Goal: Task Accomplishment & Management: Manage account settings

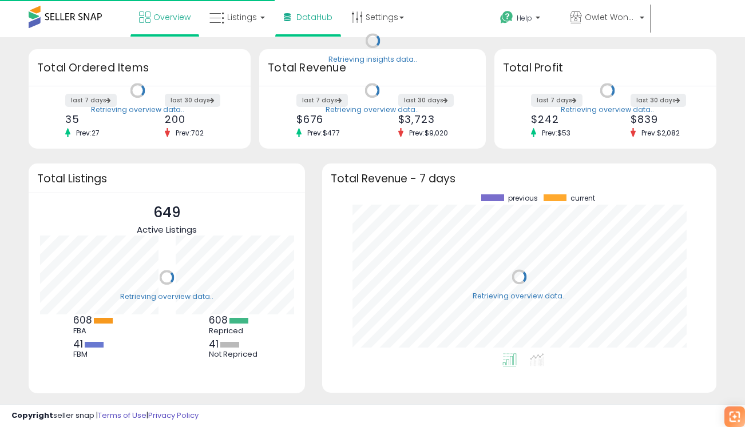
scroll to position [159, 371]
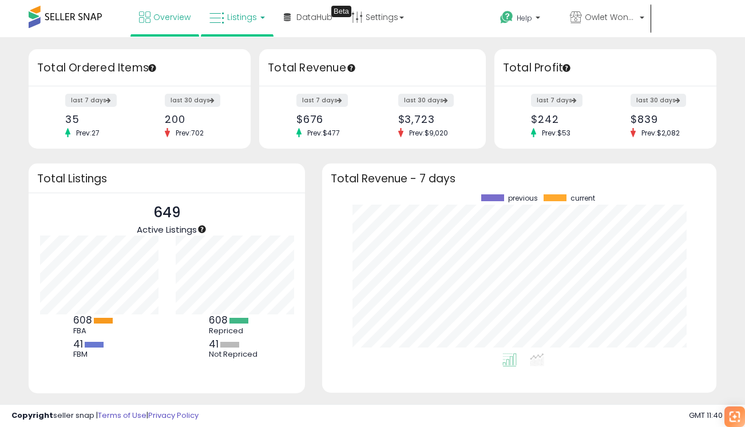
click at [241, 11] on span "Listings" at bounding box center [242, 16] width 30 height 11
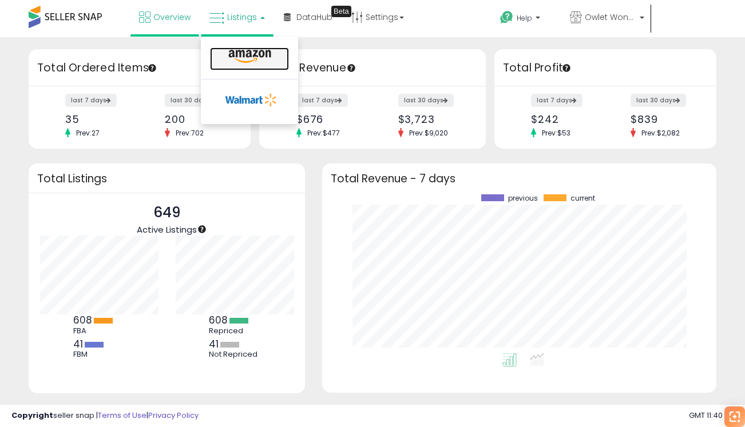
click at [242, 57] on icon at bounding box center [250, 56] width 50 height 15
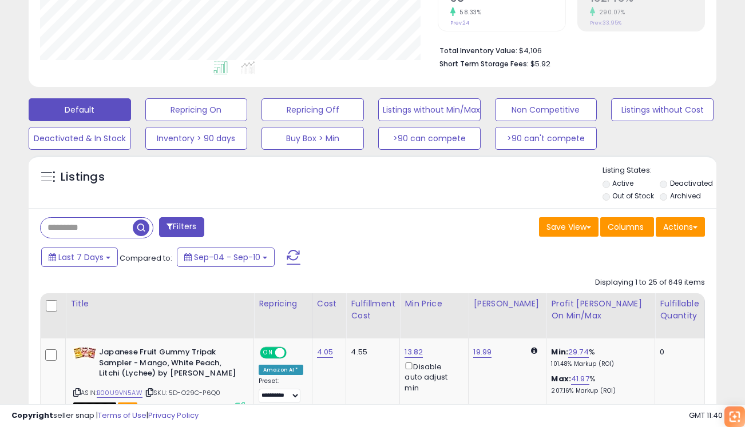
scroll to position [234, 397]
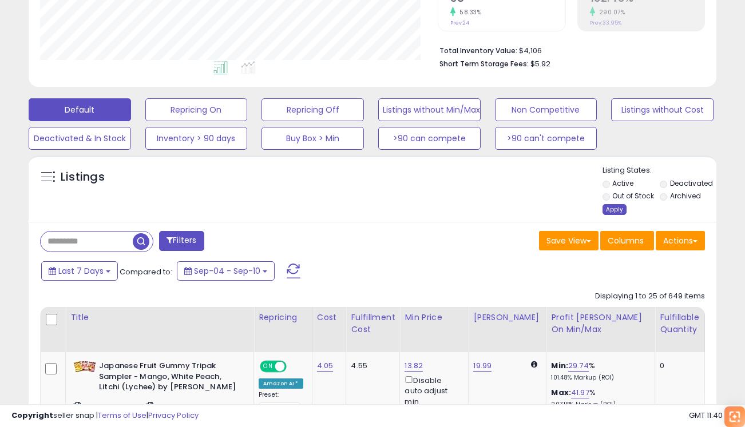
click at [610, 212] on div "Apply" at bounding box center [614, 209] width 24 height 11
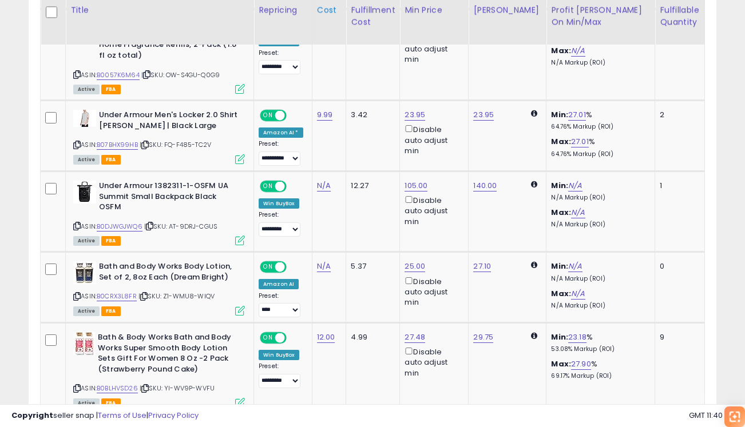
scroll to position [0, 94]
click at [286, 309] on select "**********" at bounding box center [279, 309] width 42 height 14
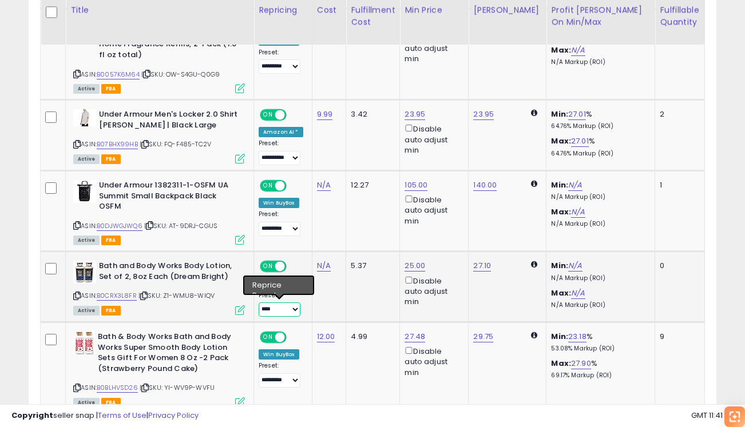
select select "*********"
click at [258, 302] on select "**********" at bounding box center [279, 309] width 42 height 14
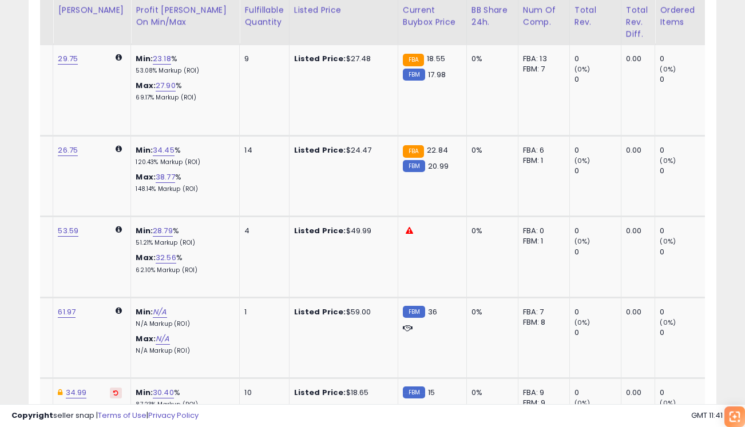
click at [330, 327] on td "Listed Price: $59.00" at bounding box center [343, 337] width 109 height 81
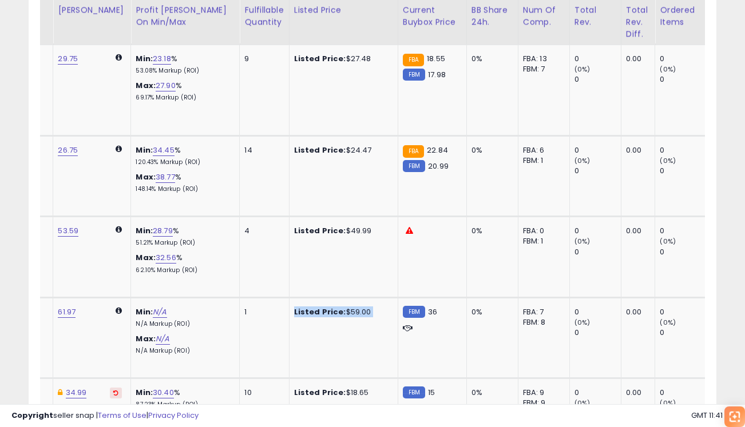
click at [330, 327] on td "Listed Price: $59.00" at bounding box center [343, 337] width 109 height 81
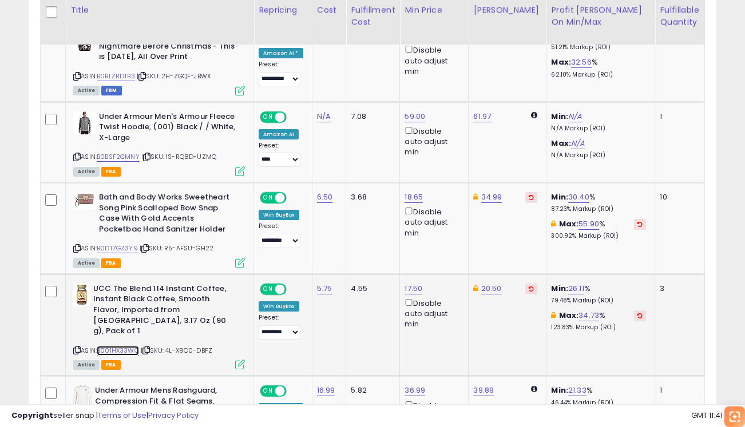
click at [117, 346] on link "B001HX33WQ" at bounding box center [118, 351] width 42 height 10
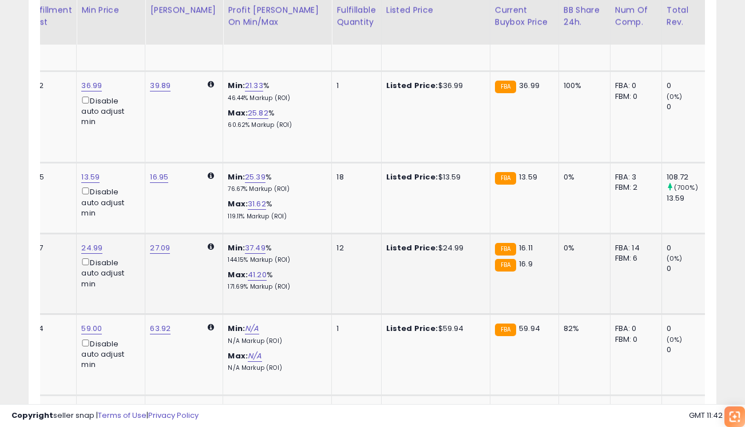
scroll to position [0, 131]
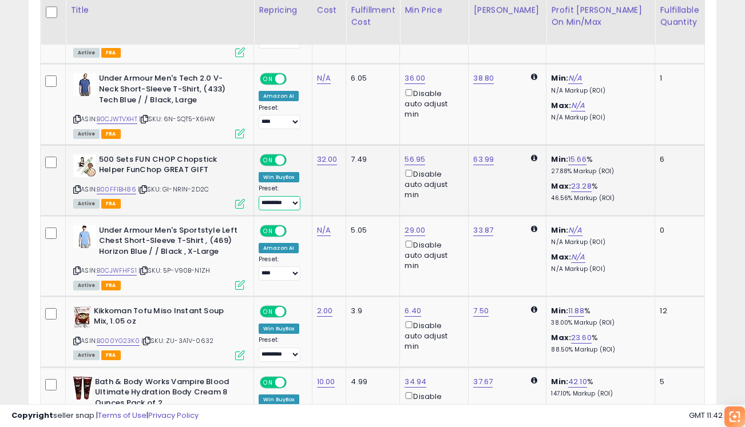
click at [276, 197] on select "**********" at bounding box center [279, 203] width 42 height 14
select select "**********"
click at [258, 196] on select "**********" at bounding box center [279, 203] width 42 height 14
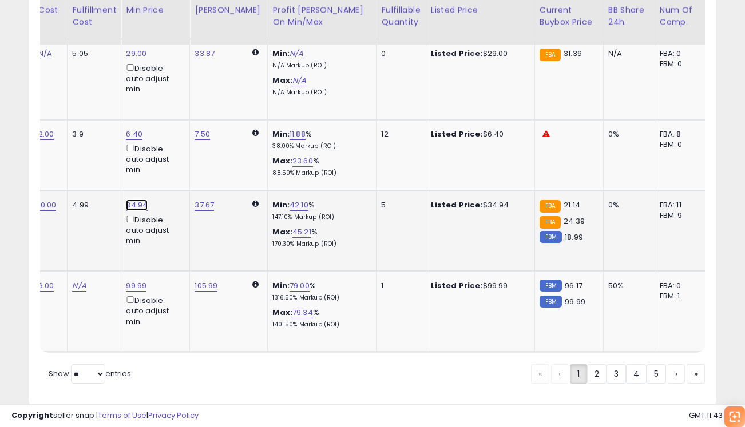
click at [136, 200] on link "34.94" at bounding box center [137, 205] width 22 height 11
drag, startPoint x: 116, startPoint y: 148, endPoint x: 110, endPoint y: 166, distance: 19.2
click at [110, 166] on div "***** This will override store markup" at bounding box center [127, 161] width 149 height 31
type input "*****"
click button "submit" at bounding box center [168, 154] width 19 height 17
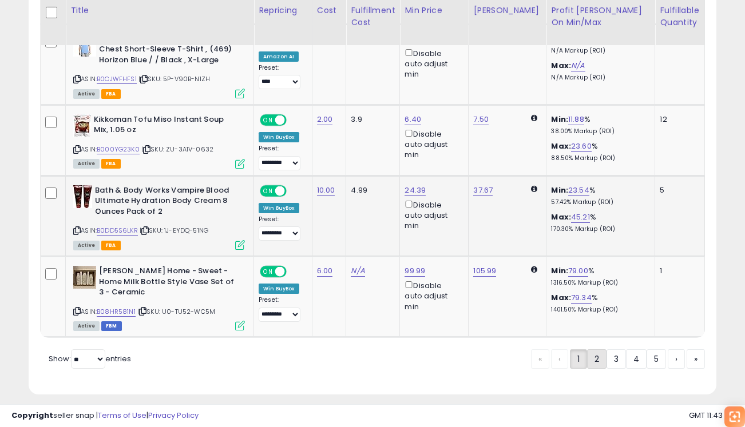
click at [590, 349] on link "2" at bounding box center [596, 358] width 19 height 19
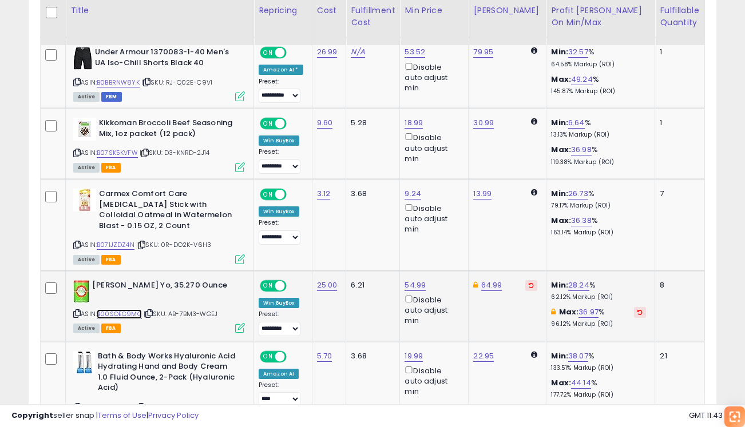
click at [124, 309] on link "B00SOEC9MG" at bounding box center [119, 314] width 45 height 10
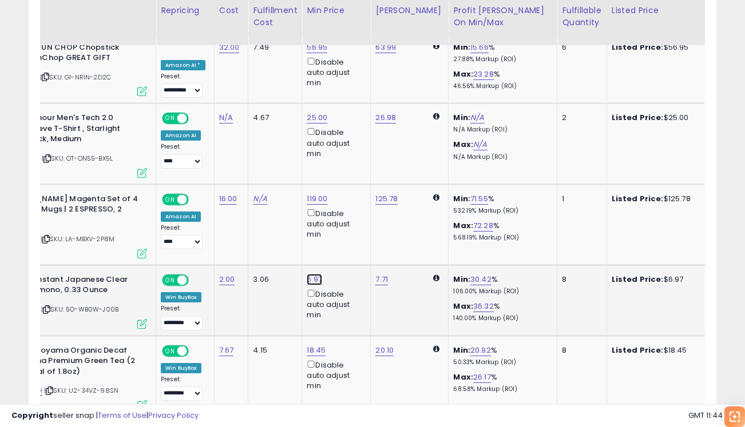
click at [309, 274] on link "6.97" at bounding box center [313, 279] width 15 height 11
drag, startPoint x: 282, startPoint y: 222, endPoint x: 176, endPoint y: 222, distance: 106.9
click at [176, 222] on tbody "**********" at bounding box center [719, 10] width 1553 height 2032
type input "****"
click button "submit" at bounding box center [347, 220] width 19 height 17
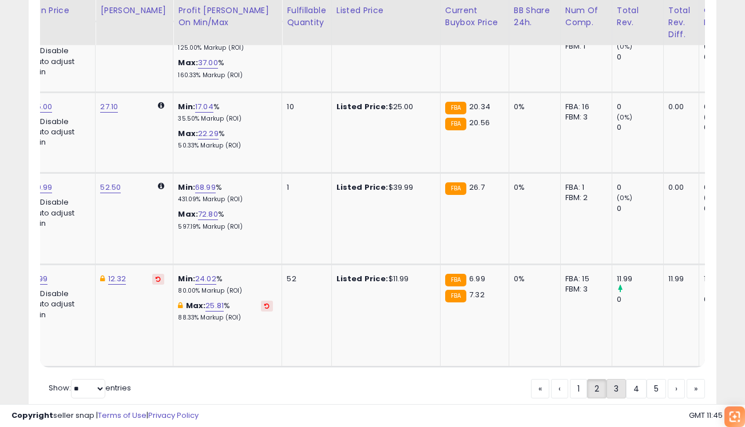
click at [622, 379] on link "3" at bounding box center [615, 388] width 19 height 19
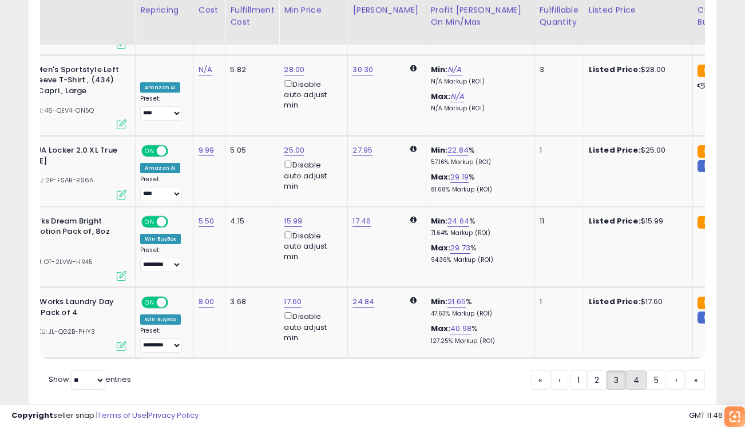
click at [637, 371] on link "4" at bounding box center [636, 380] width 21 height 19
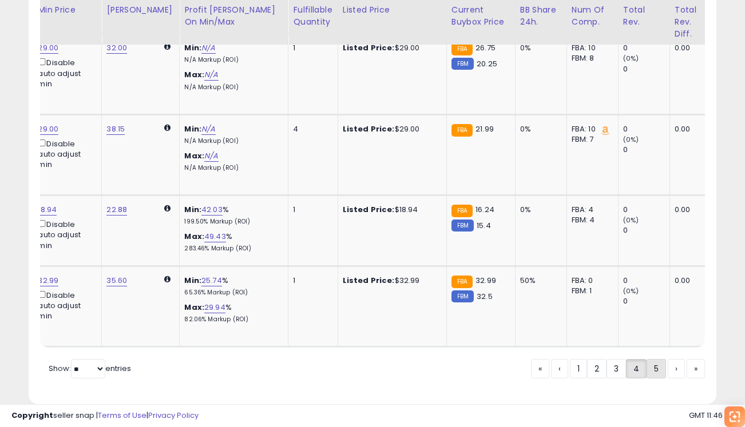
click at [653, 359] on link "5" at bounding box center [655, 368] width 19 height 19
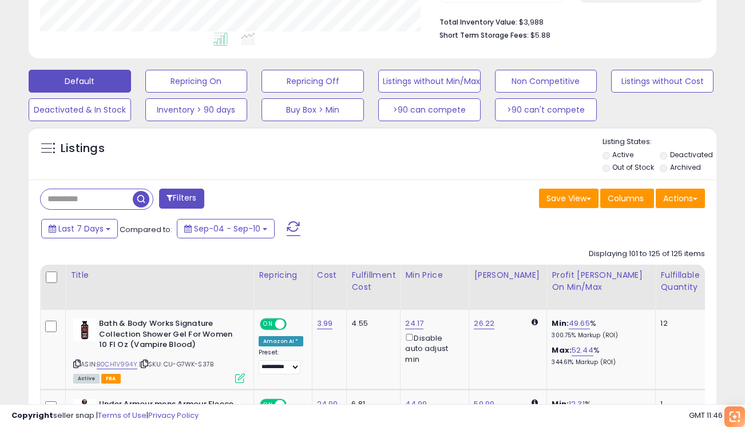
click at [608, 150] on li "Active" at bounding box center [630, 156] width 56 height 13
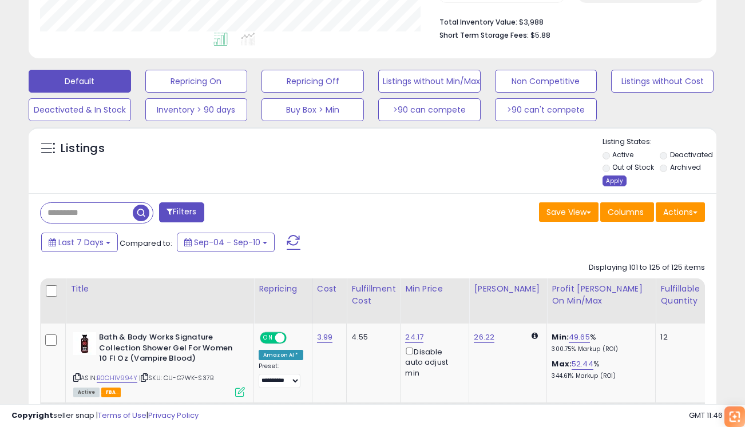
click at [612, 178] on div "Apply" at bounding box center [614, 181] width 24 height 11
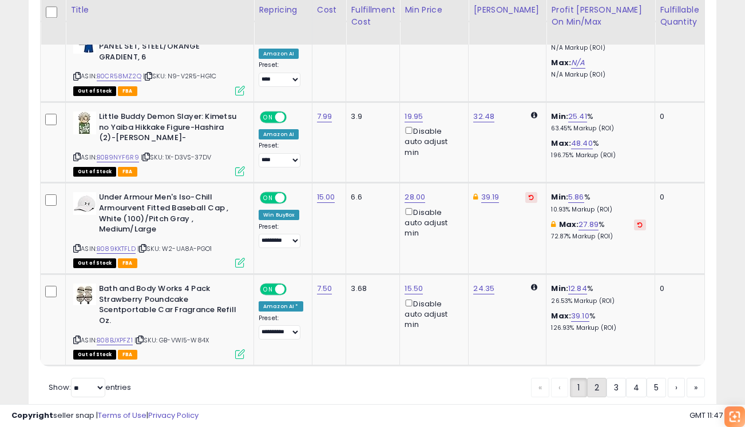
click at [591, 378] on link "2" at bounding box center [596, 387] width 19 height 19
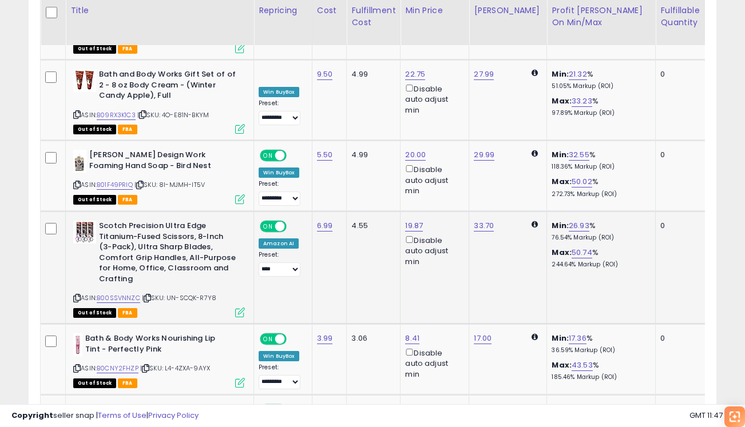
scroll to position [1622, 0]
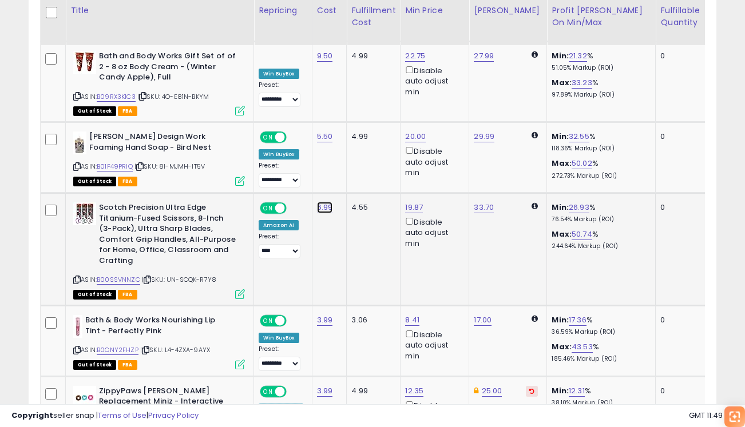
click at [322, 202] on link "6.99" at bounding box center [325, 207] width 16 height 11
drag, startPoint x: 272, startPoint y: 138, endPoint x: 213, endPoint y: 138, distance: 58.9
type input "****"
click button "submit" at bounding box center [358, 137] width 19 height 17
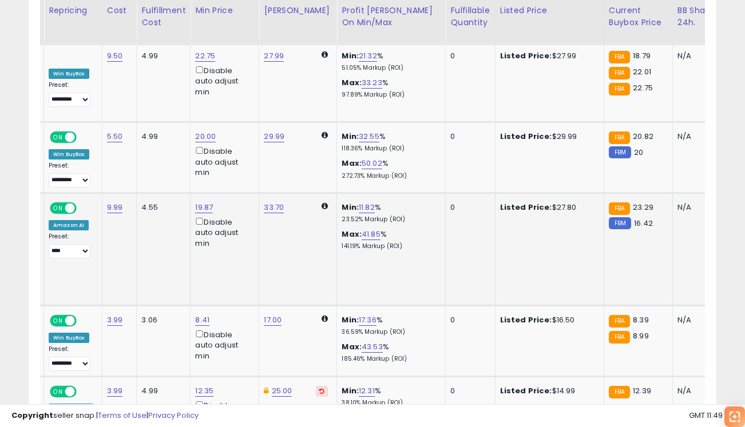
scroll to position [0, 221]
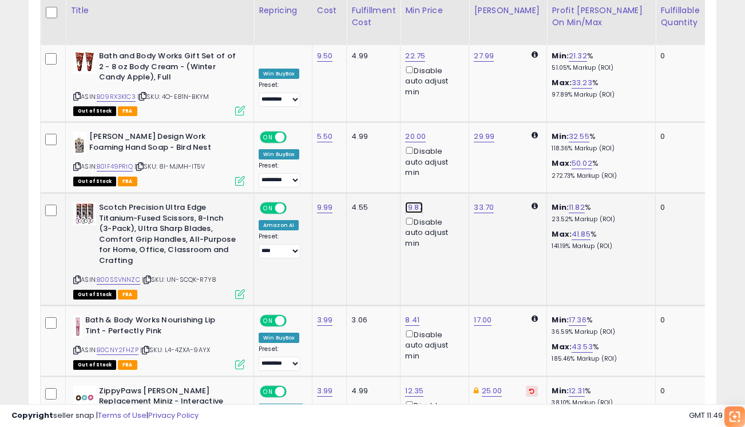
click at [411, 202] on link "19.87" at bounding box center [414, 207] width 18 height 11
drag, startPoint x: 367, startPoint y: 124, endPoint x: 303, endPoint y: 124, distance: 63.5
type input "*****"
click at [455, 120] on button "submit" at bounding box center [446, 126] width 19 height 17
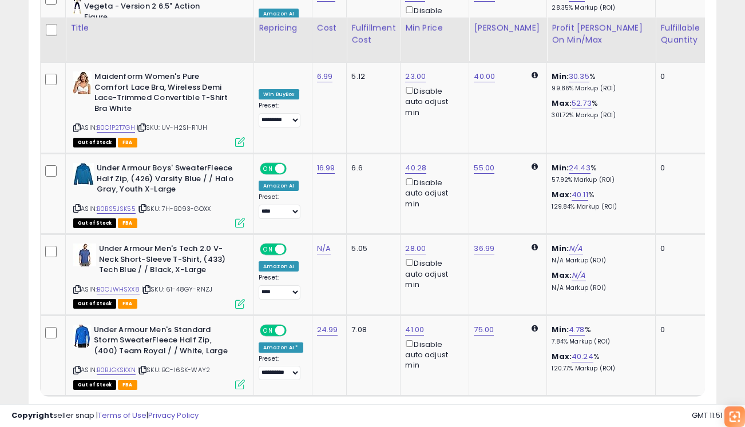
scroll to position [2330, 0]
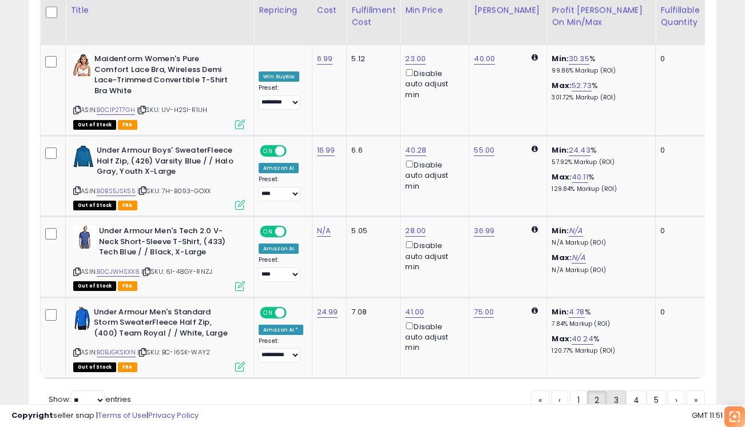
click at [612, 391] on link "3" at bounding box center [615, 400] width 19 height 19
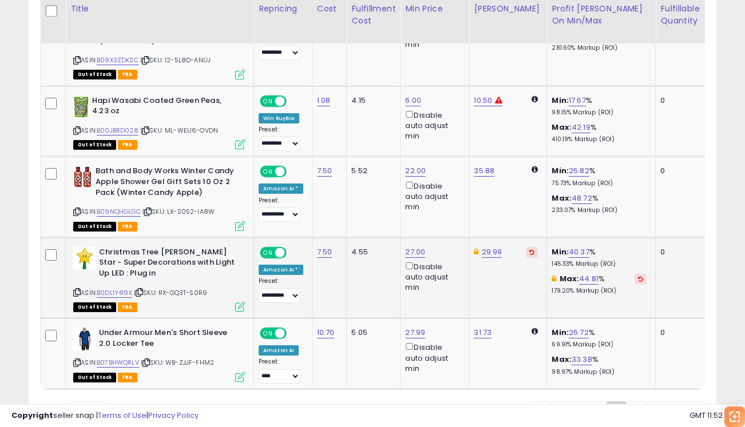
scroll to position [2244, 0]
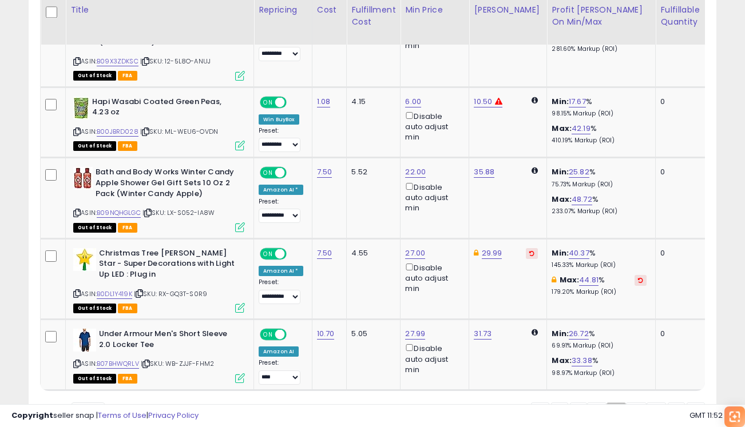
click at [616, 403] on link "3" at bounding box center [615, 412] width 19 height 19
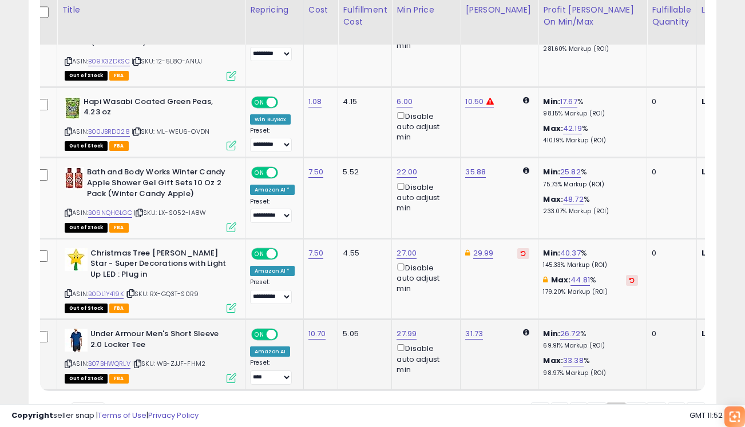
scroll to position [0, 0]
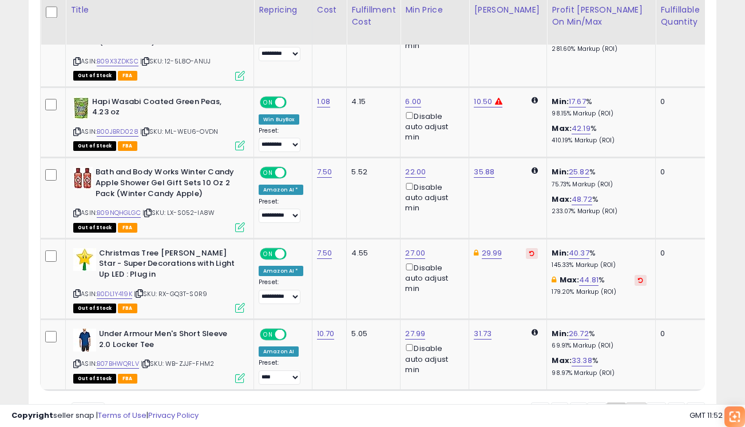
click at [637, 403] on link "4" at bounding box center [636, 412] width 21 height 19
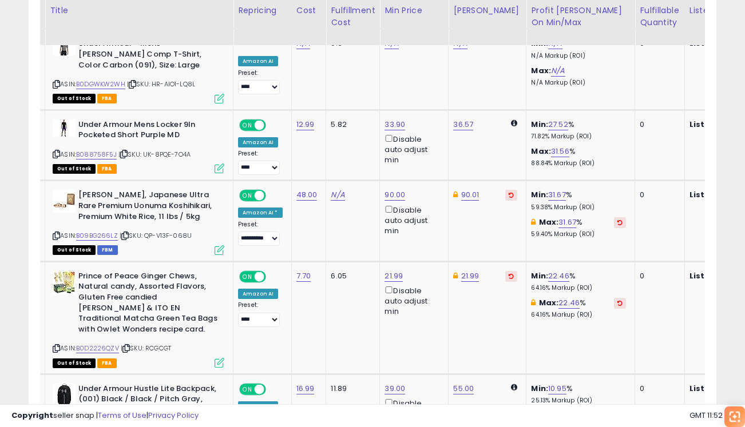
scroll to position [0, 55]
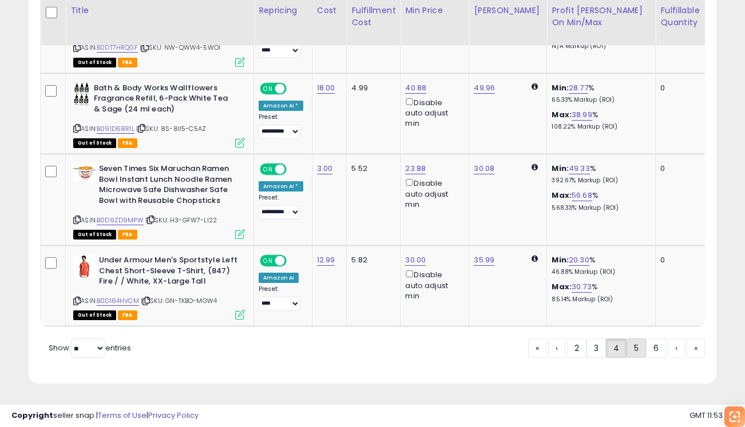
click at [640, 347] on link "5" at bounding box center [635, 348] width 19 height 19
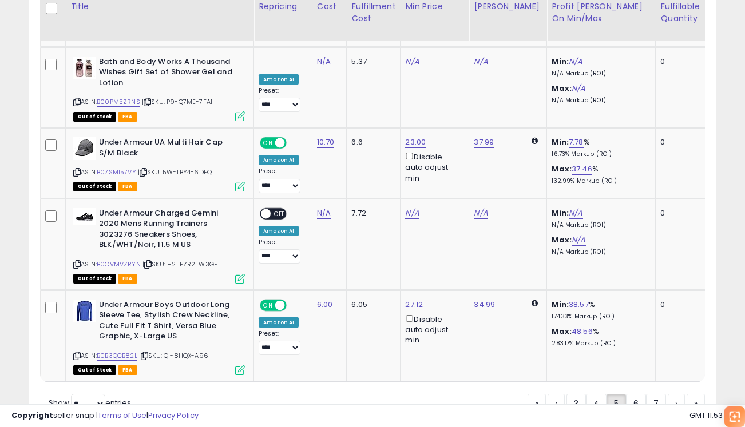
scroll to position [2413, 0]
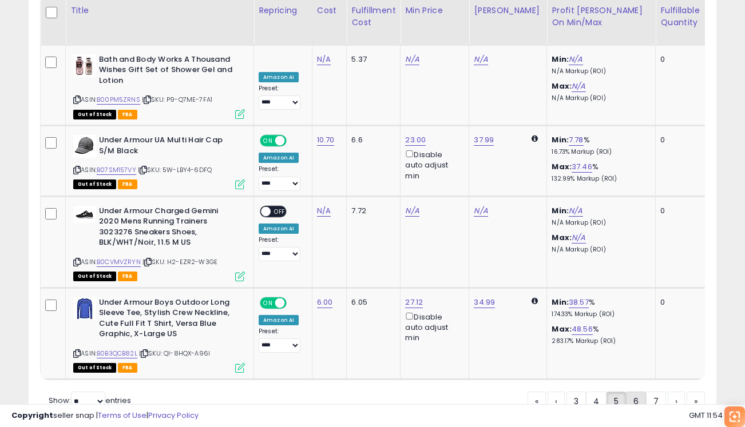
click at [635, 392] on link "6" at bounding box center [636, 401] width 20 height 19
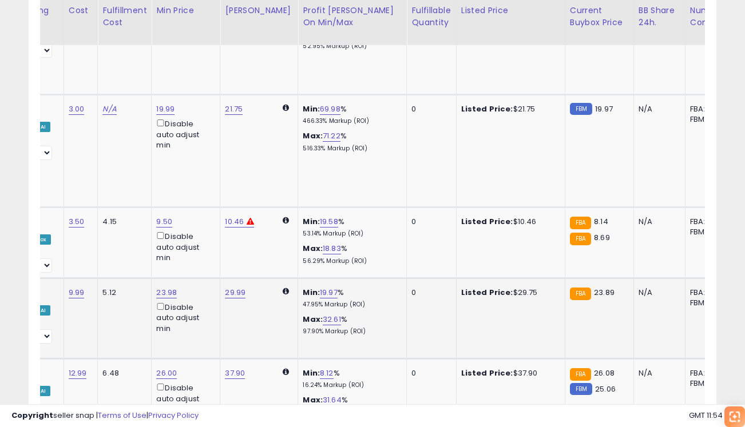
scroll to position [0, 77]
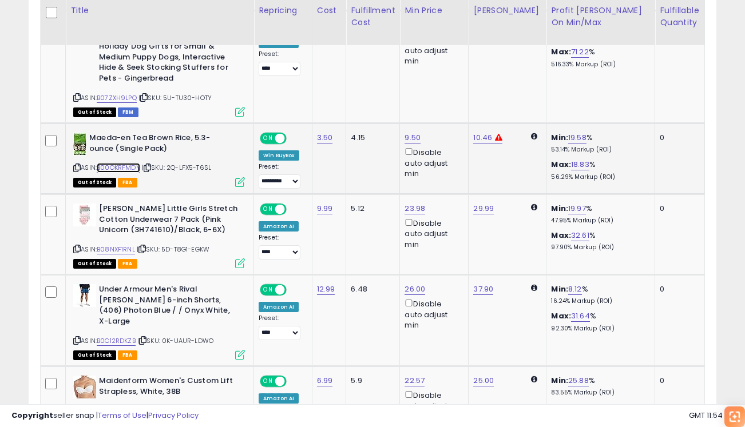
click at [126, 163] on link "B00OKRFMDY" at bounding box center [118, 168] width 43 height 10
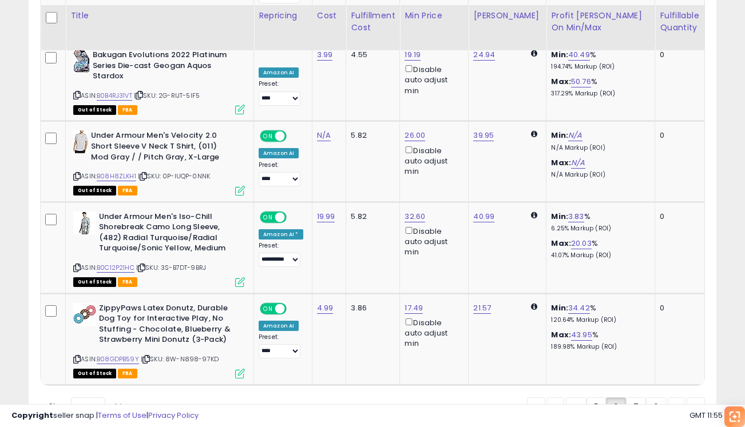
scroll to position [2339, 0]
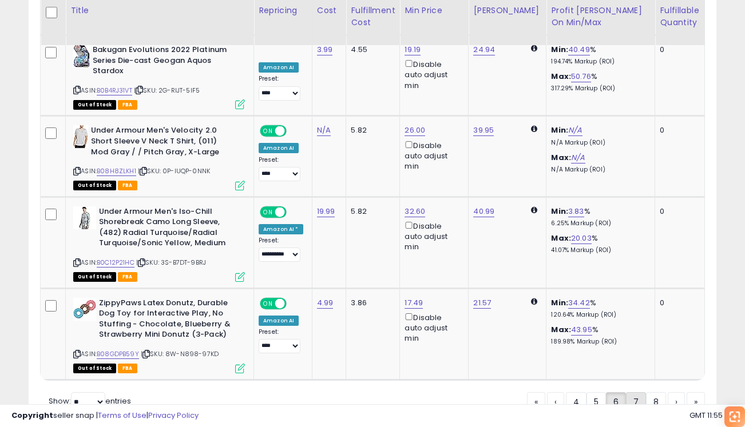
click at [627, 392] on link "7" at bounding box center [636, 401] width 20 height 19
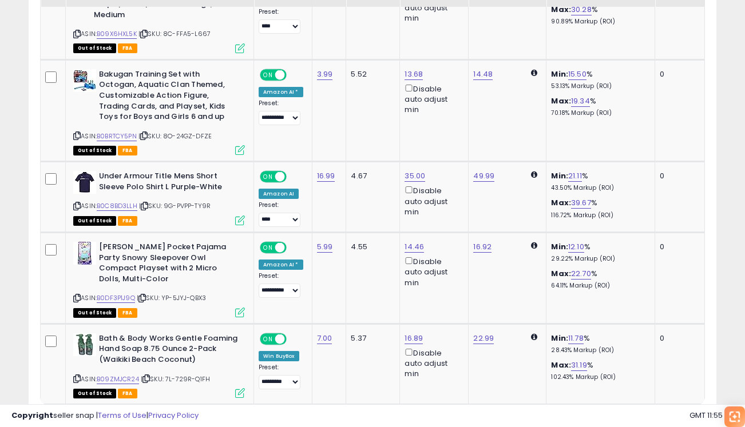
scroll to position [2370, 0]
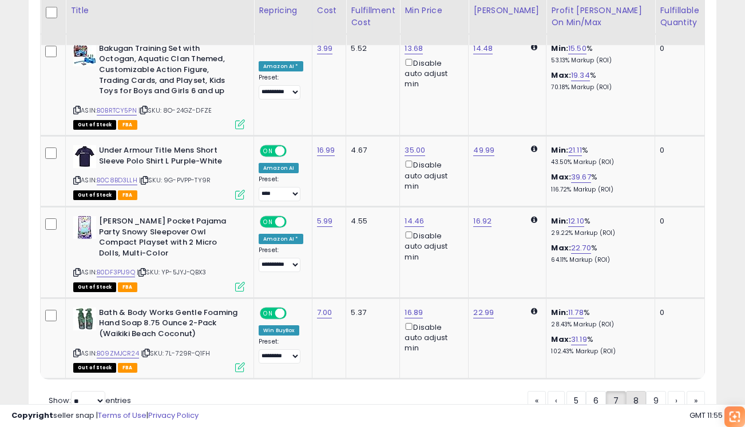
click at [635, 391] on link "8" at bounding box center [636, 400] width 20 height 19
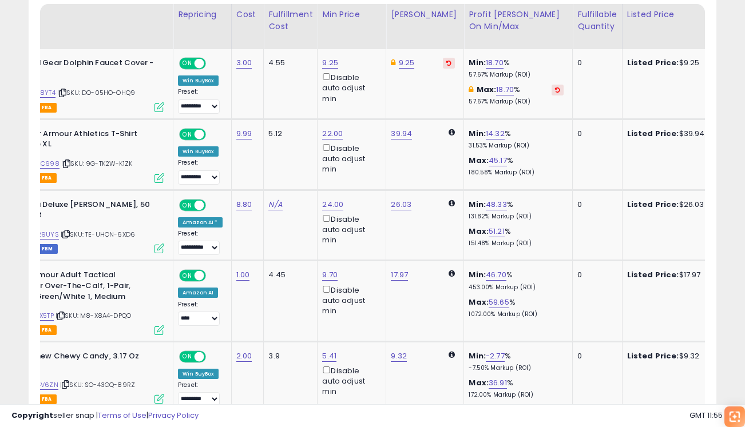
scroll to position [0, 122]
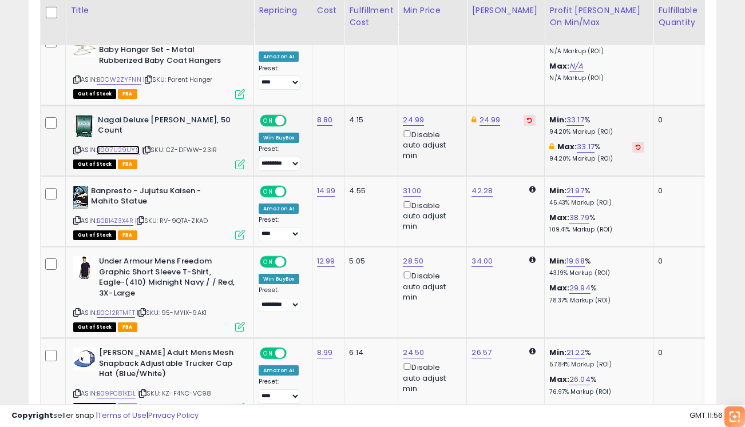
click at [129, 145] on link "B007U29UYS" at bounding box center [118, 150] width 43 height 10
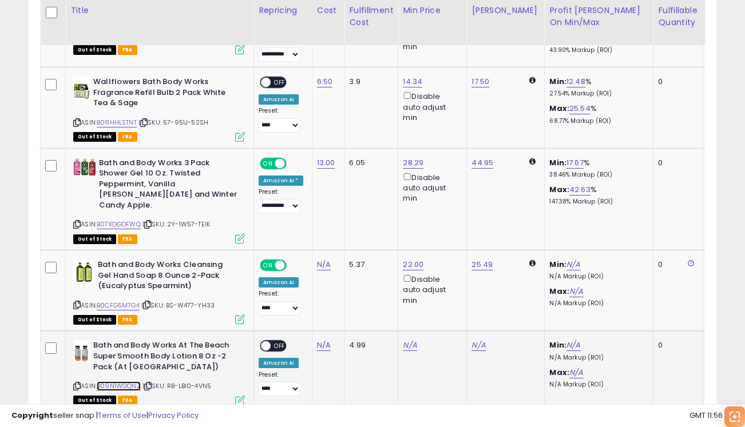
click at [129, 381] on link "B09N1WGQNZ" at bounding box center [119, 386] width 44 height 10
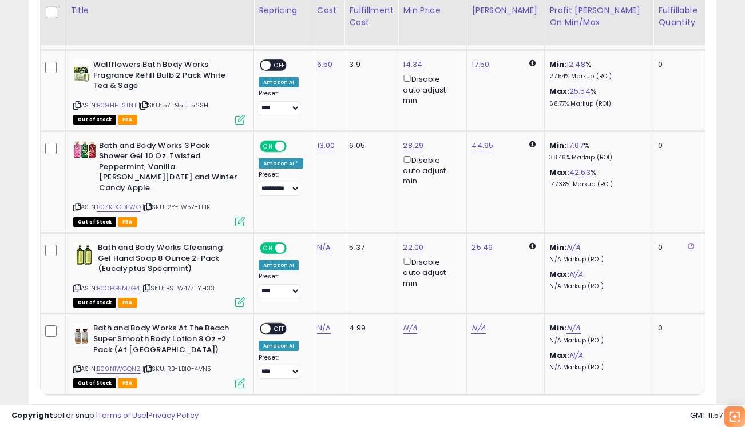
click at [631, 407] on link "9" at bounding box center [633, 416] width 20 height 19
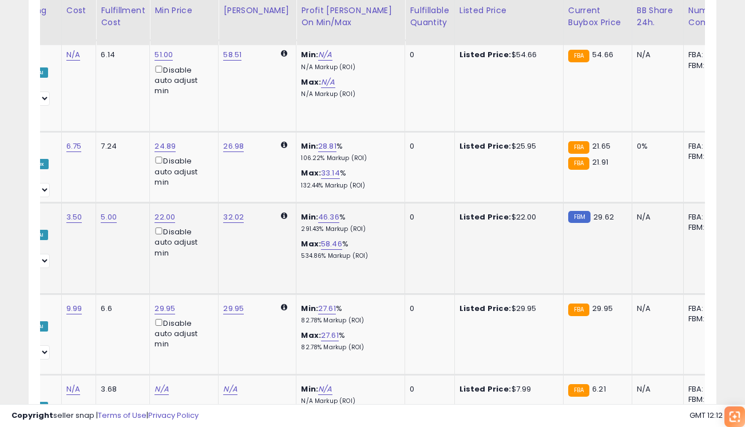
scroll to position [0, 277]
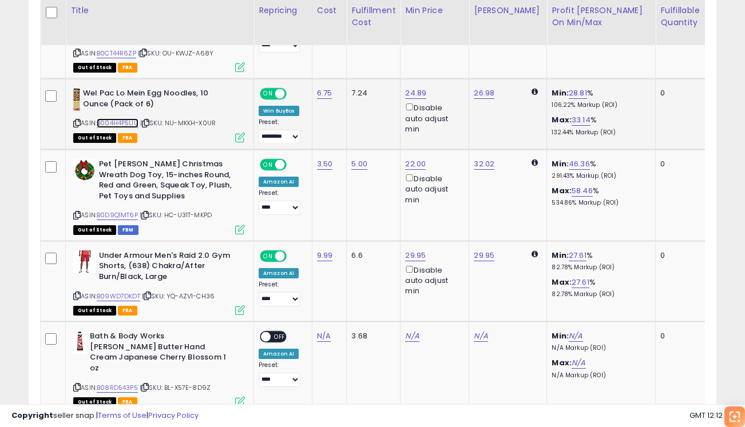
click at [115, 118] on link "B004H4P5UU" at bounding box center [118, 123] width 42 height 10
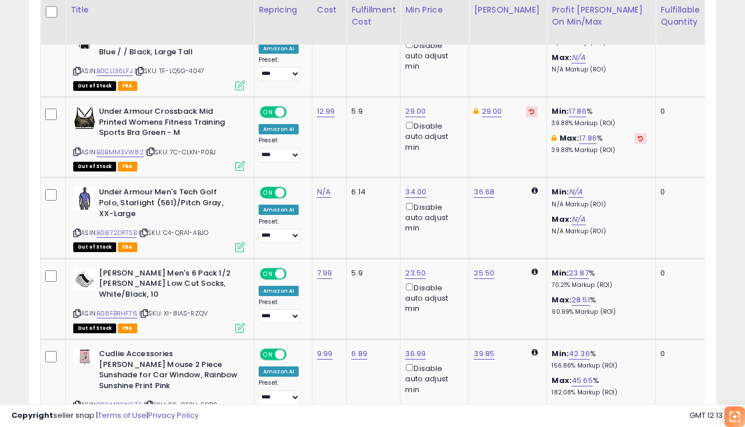
scroll to position [2280, 0]
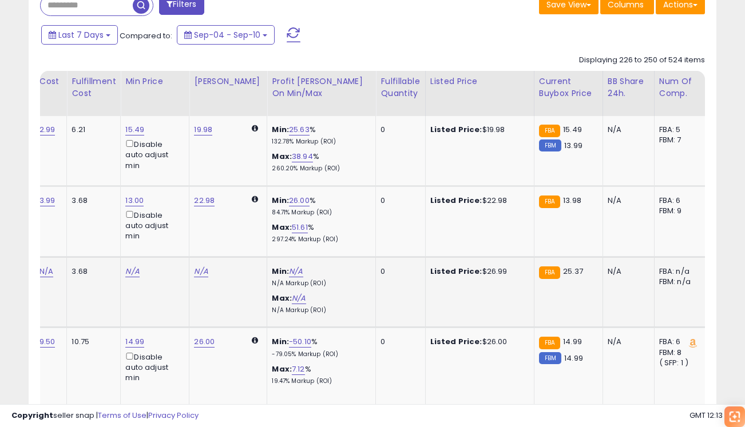
scroll to position [0, 0]
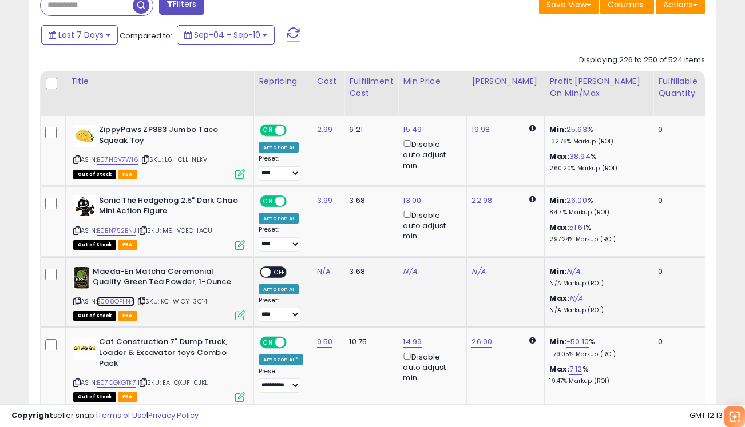
click at [128, 299] on link "B008OFIIN4" at bounding box center [116, 302] width 38 height 10
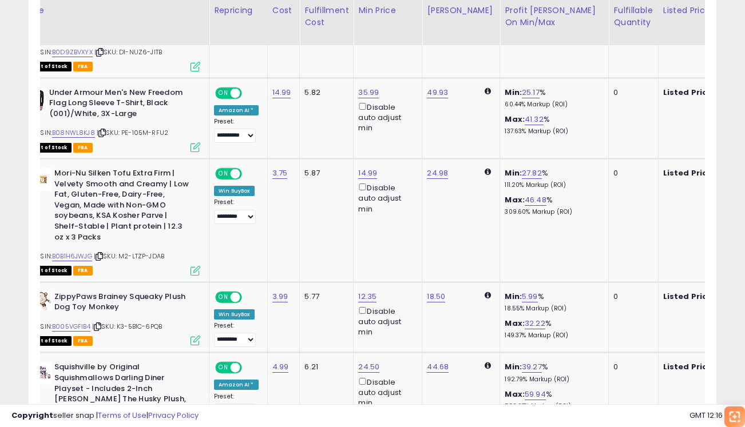
scroll to position [0, 27]
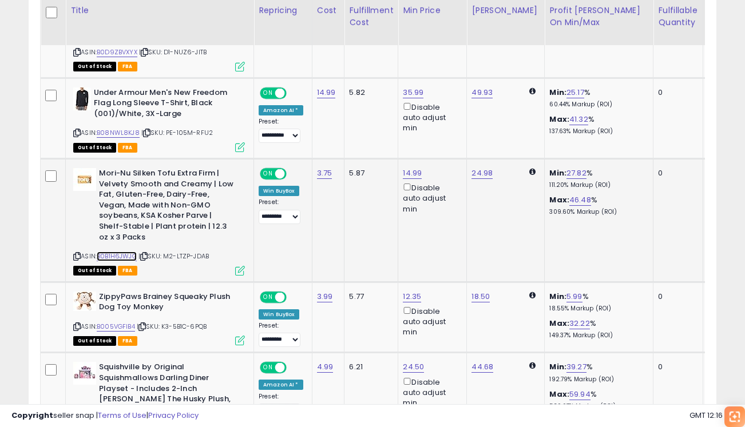
click at [131, 252] on link "B0B1H6JWJG" at bounding box center [117, 257] width 40 height 10
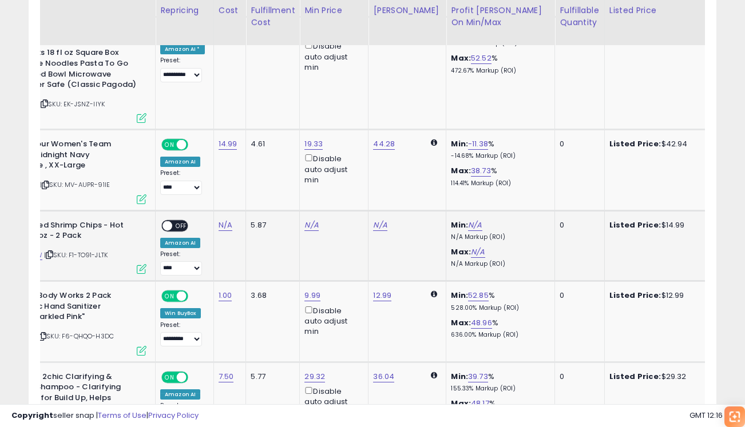
scroll to position [0, 143]
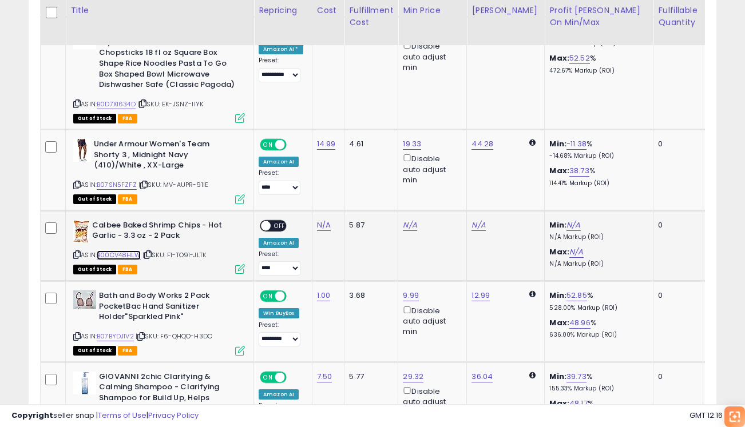
click at [132, 250] on link "B00CV48HLW" at bounding box center [119, 255] width 44 height 10
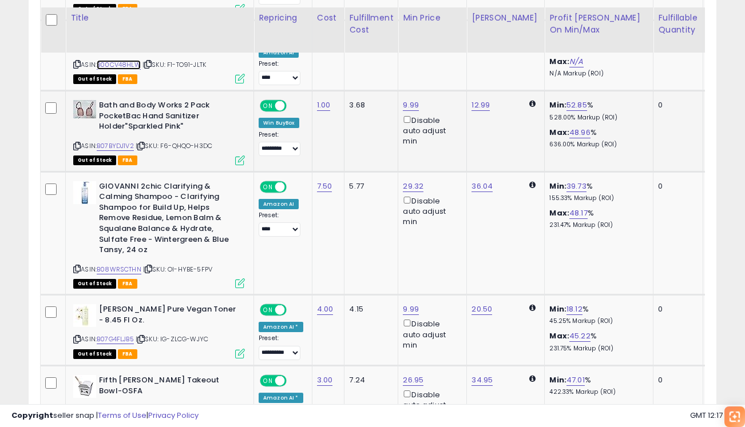
scroll to position [2324, 0]
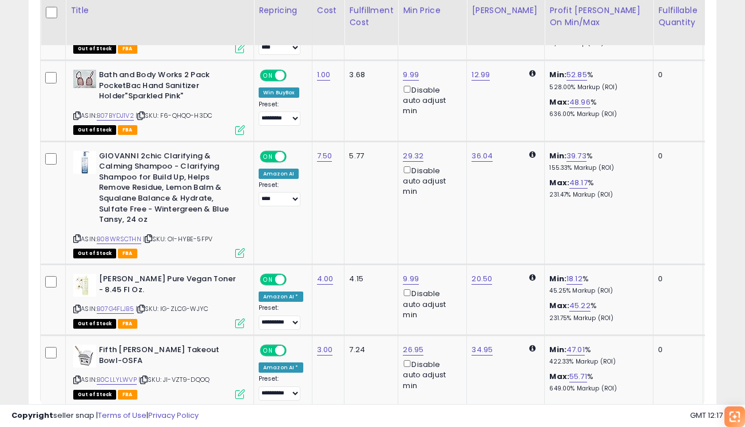
click at [635, 419] on link "11" at bounding box center [633, 428] width 19 height 19
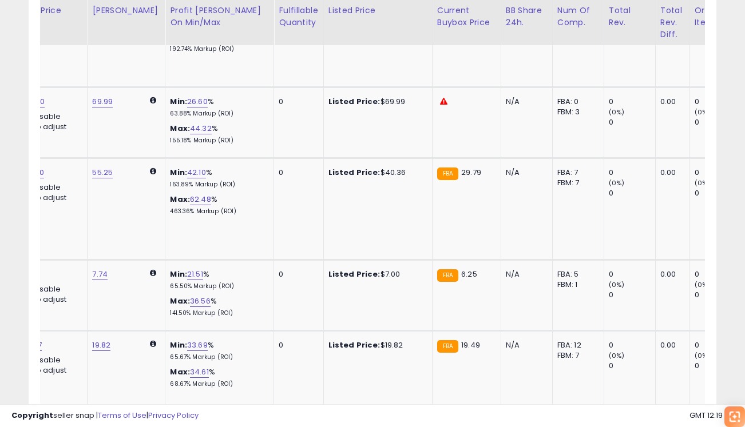
scroll to position [0, 0]
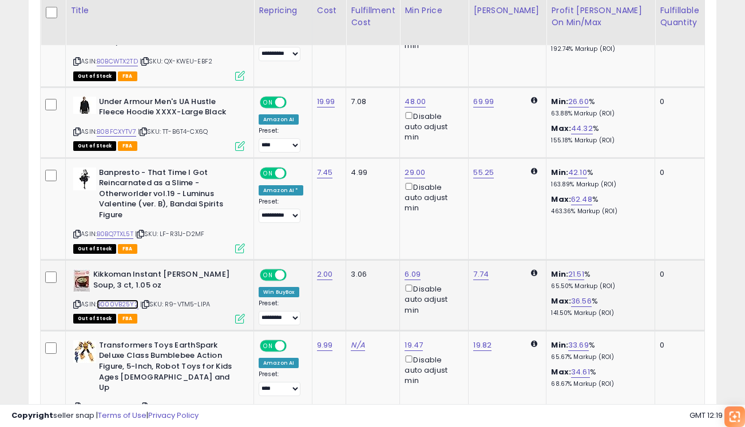
click at [117, 300] on link "B000VB25Y2" at bounding box center [118, 305] width 42 height 10
click at [76, 301] on icon at bounding box center [76, 304] width 7 height 6
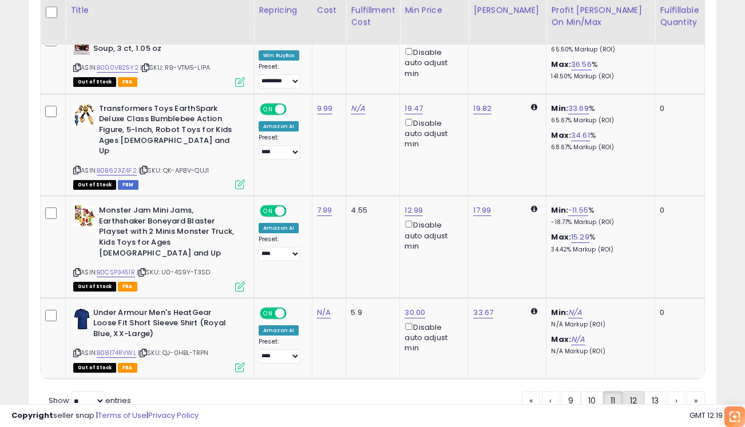
click at [632, 391] on link "12" at bounding box center [633, 400] width 22 height 19
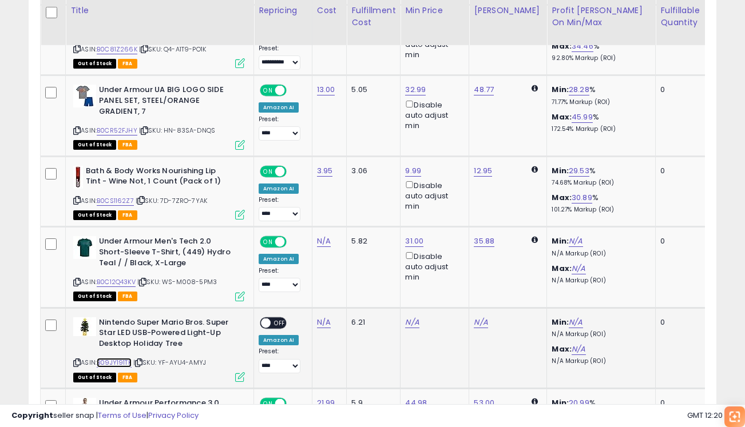
click at [118, 358] on link "B09JY191TK" at bounding box center [114, 363] width 35 height 10
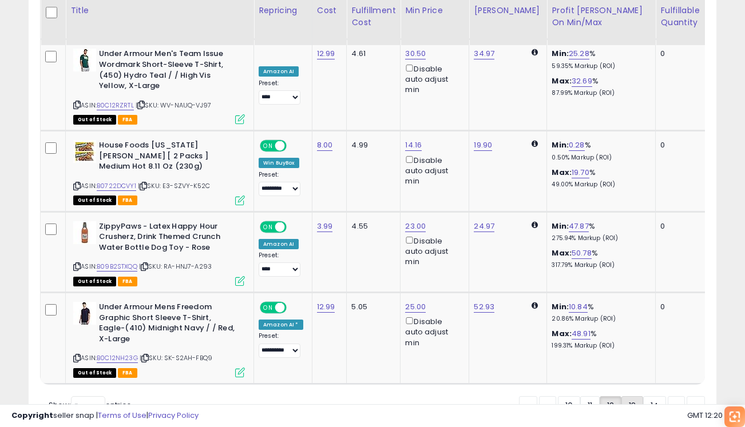
click at [625, 396] on link "13" at bounding box center [632, 405] width 22 height 19
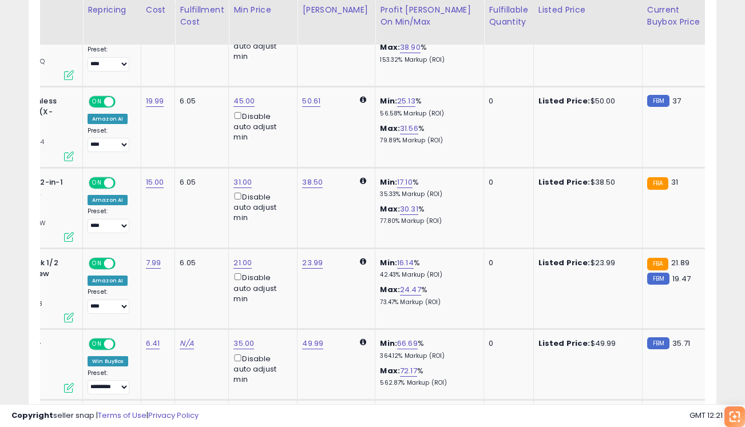
scroll to position [0, 208]
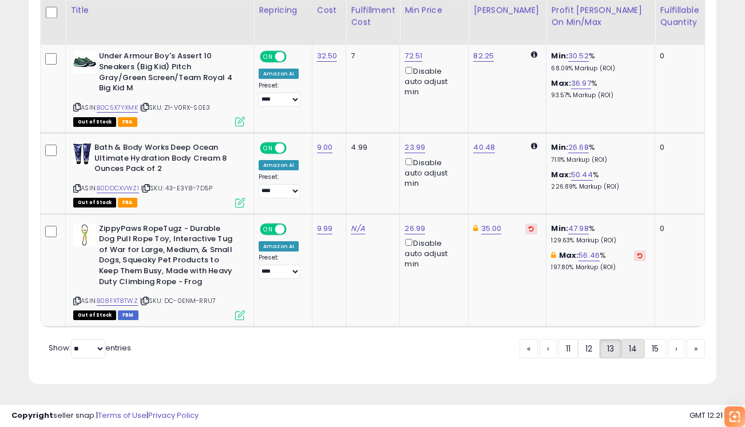
click at [624, 352] on link "14" at bounding box center [632, 348] width 23 height 19
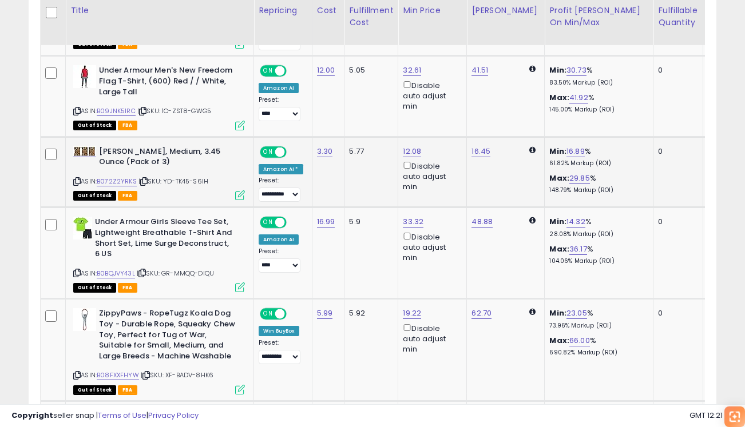
click at [612, 186] on div "Max: 29.85 % 148.79% Markup (ROI)" at bounding box center [596, 183] width 95 height 21
click at [623, 207] on td "Min: 16.89 % 61.82% Markup (ROI) Max: 29.85 % 148.79% Markup (ROI)" at bounding box center [598, 172] width 109 height 71
click at [625, 142] on td "Min: 16.89 % 61.82% Markup (ROI) Max: 29.85 % 148.79% Markup (ROI)" at bounding box center [598, 172] width 109 height 71
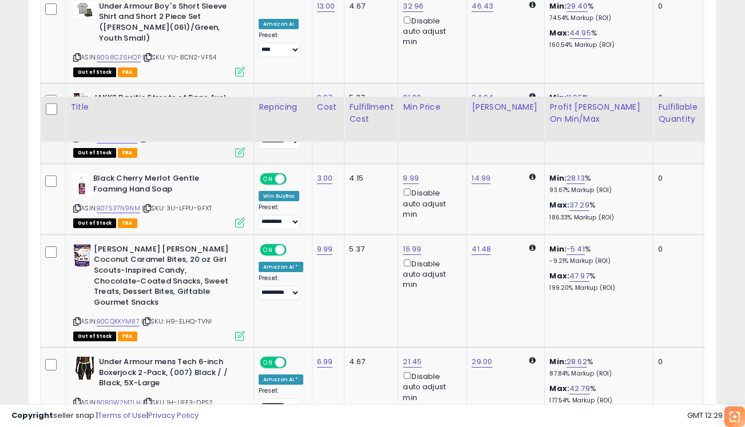
scroll to position [2269, 0]
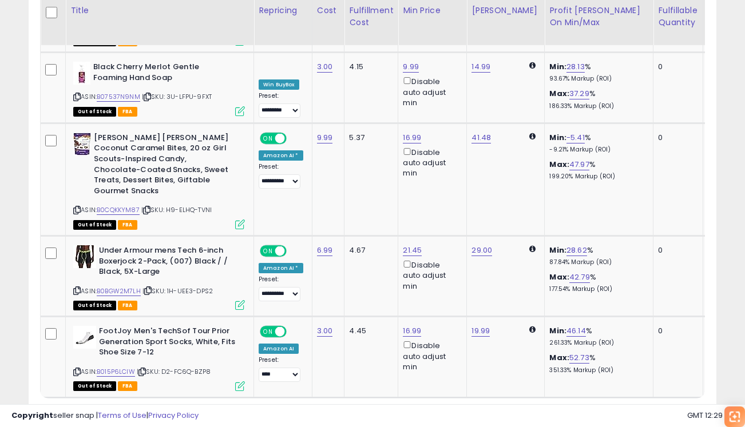
click at [633, 410] on link "15" at bounding box center [633, 419] width 22 height 19
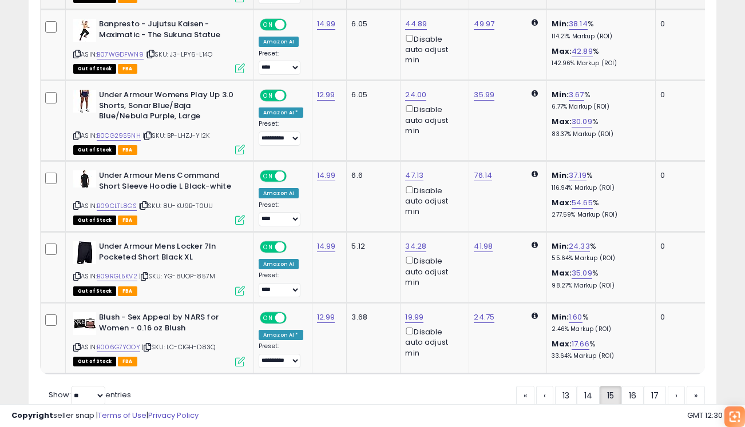
scroll to position [2278, 0]
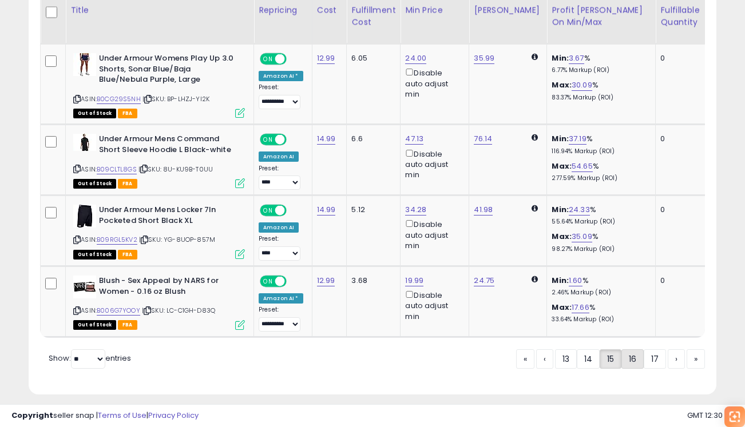
click at [631, 352] on link "16" at bounding box center [632, 358] width 22 height 19
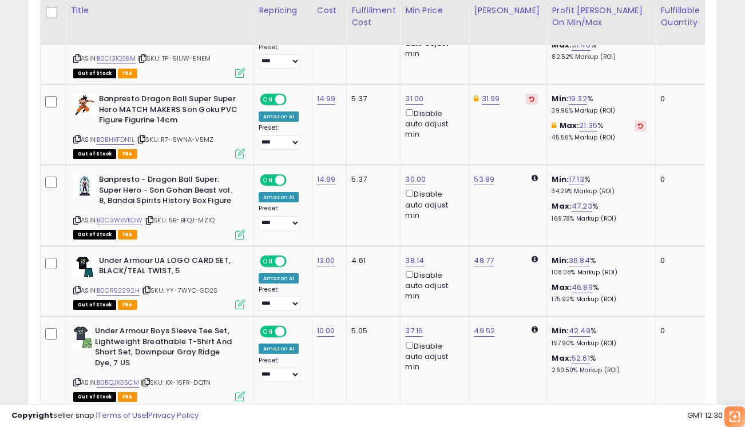
scroll to position [2393, 0]
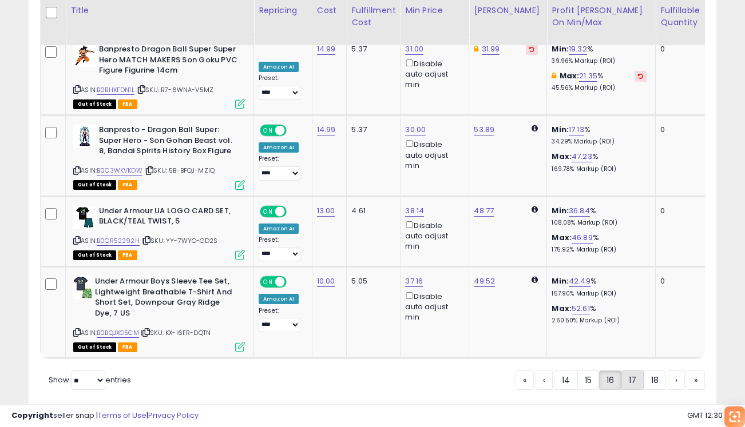
click at [628, 371] on link "17" at bounding box center [632, 380] width 22 height 19
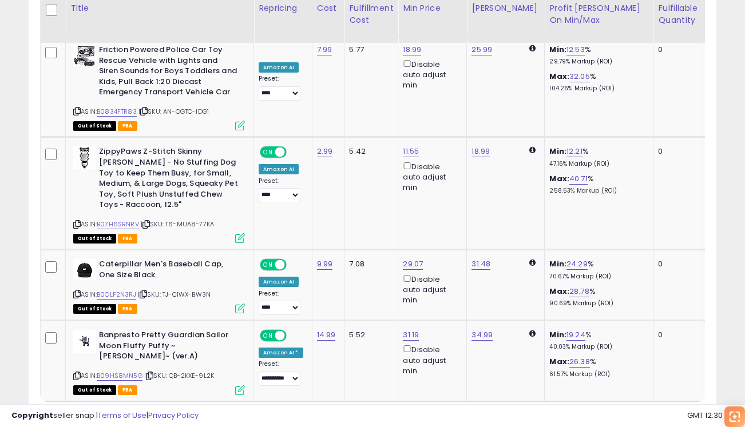
scroll to position [2436, 0]
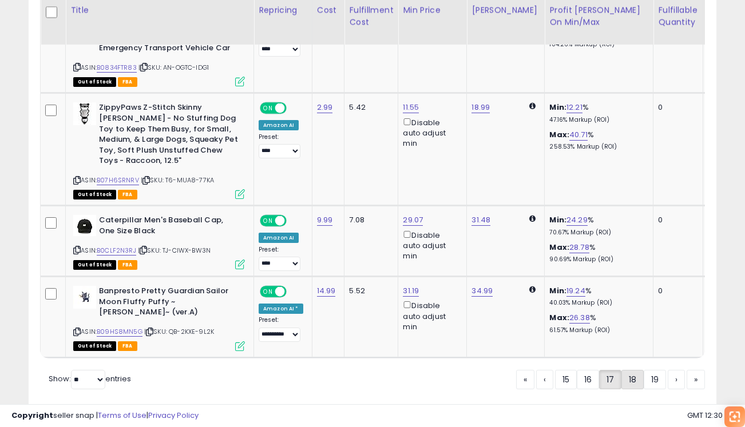
click at [628, 370] on link "18" at bounding box center [632, 379] width 22 height 19
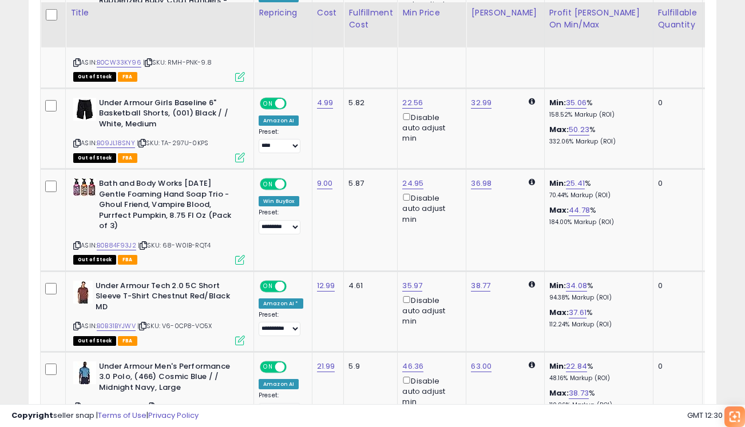
scroll to position [639, 0]
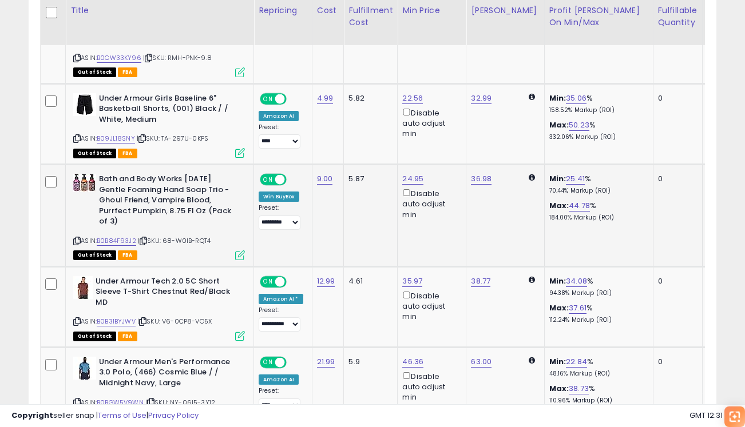
click at [611, 250] on td "Min: 25.41 % 70.44% Markup (ROI) Max: 44.78 % 184.00% Markup (ROI)" at bounding box center [598, 216] width 109 height 102
click at [612, 134] on p "332.06% Markup (ROI)" at bounding box center [596, 137] width 95 height 8
click at [600, 198] on div "Min: 25.41 % 70.44% Markup (ROI) Max: 44.78 % 184.00% Markup (ROI)" at bounding box center [596, 198] width 95 height 48
click at [123, 238] on link "B0B84F93J2" at bounding box center [116, 241] width 39 height 10
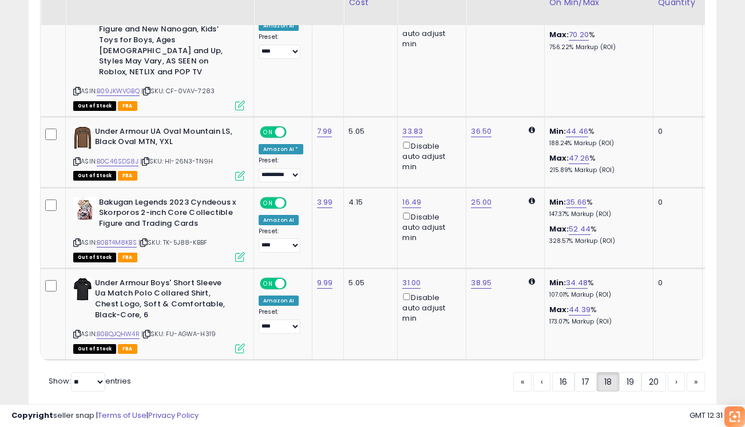
scroll to position [2415, 0]
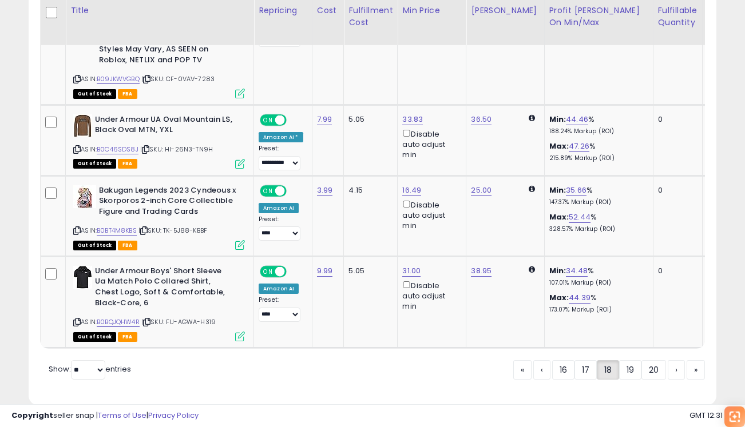
click at [622, 360] on div "« ‹ 16 17 18 19 20 › »" at bounding box center [609, 371] width 192 height 22
click at [623, 360] on link "19" at bounding box center [630, 369] width 22 height 19
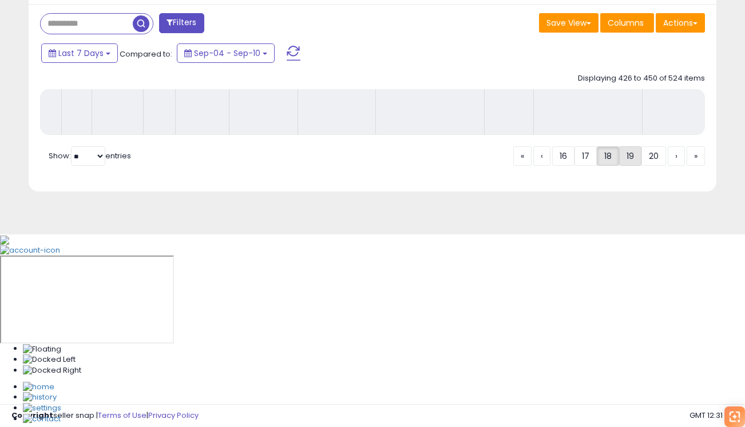
scroll to position [273, 0]
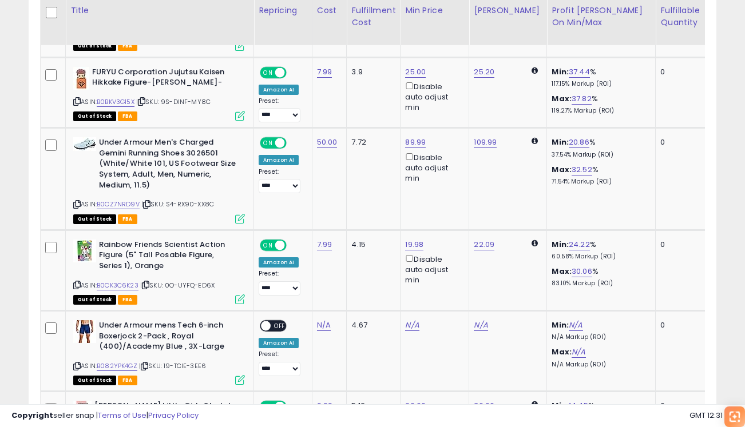
click at [623, 361] on p "N/A Markup (ROI)" at bounding box center [598, 365] width 95 height 8
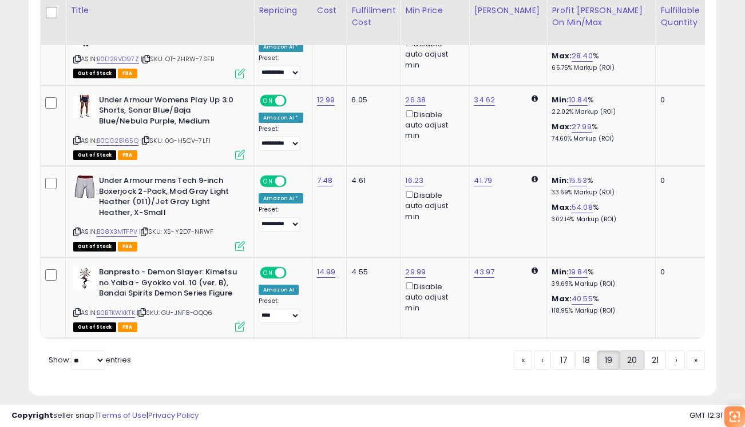
scroll to position [2360, 0]
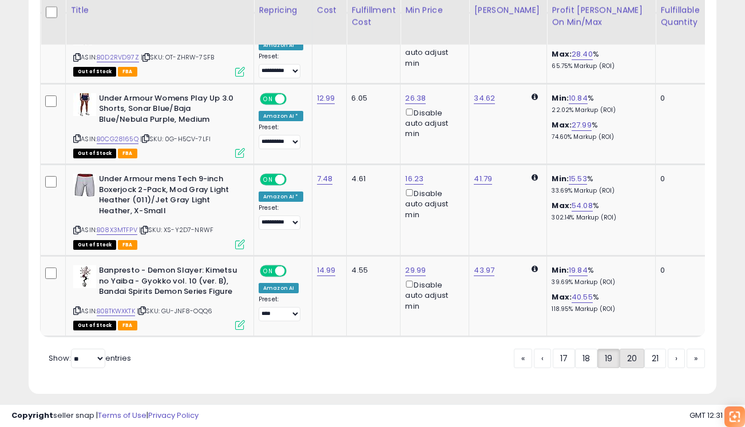
click at [634, 349] on link "20" at bounding box center [631, 358] width 25 height 19
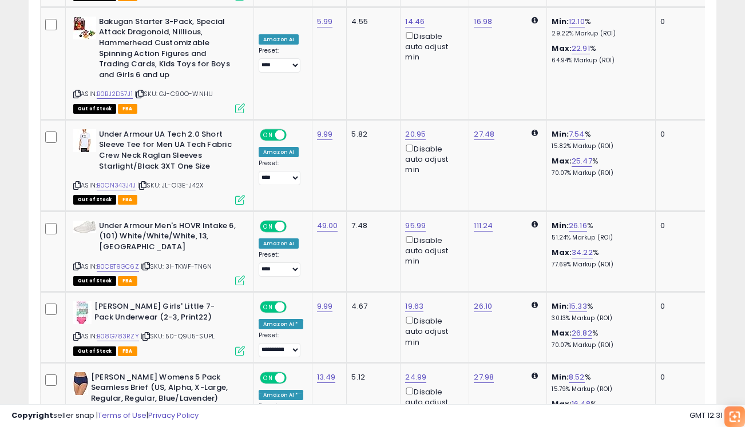
scroll to position [2268, 0]
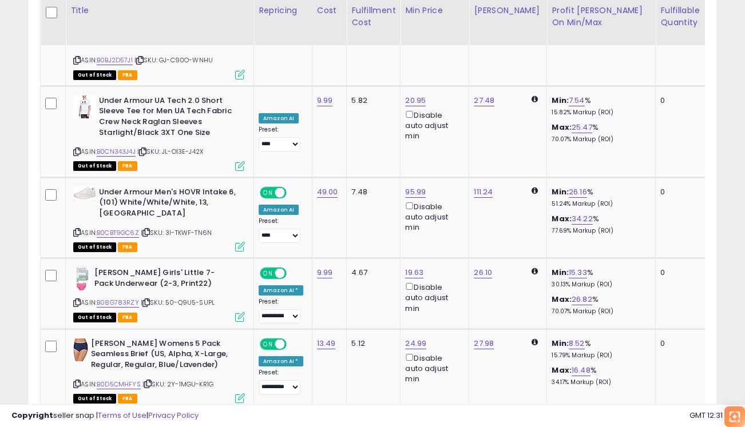
click at [652, 422] on link "21" at bounding box center [655, 431] width 22 height 19
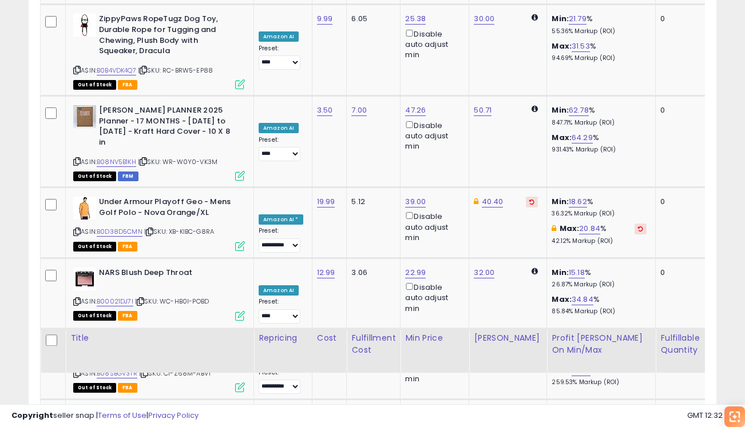
scroll to position [514, 0]
